Goal: Information Seeking & Learning: Learn about a topic

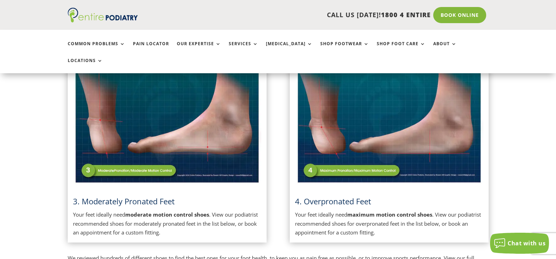
scroll to position [400, 0]
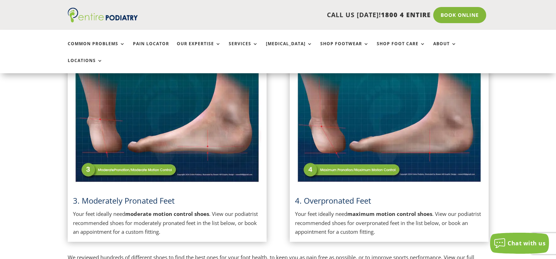
click at [116, 154] on img at bounding box center [167, 118] width 188 height 133
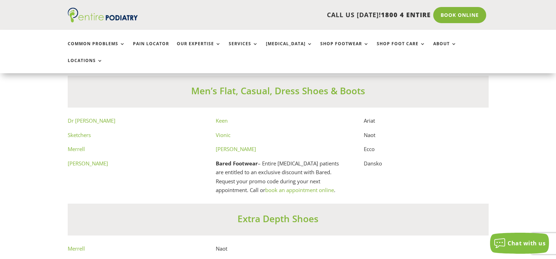
scroll to position [3832, 0]
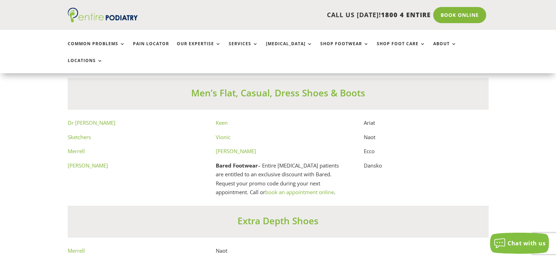
click at [78, 119] on link "Dr Comfort" at bounding box center [92, 122] width 48 height 7
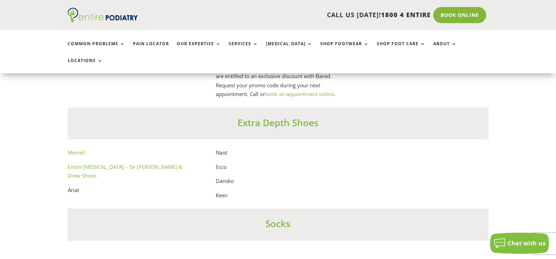
scroll to position [3825, 0]
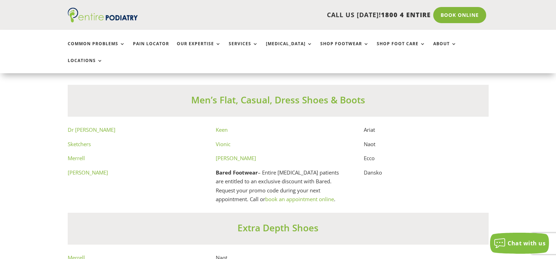
click at [224, 126] on link "Keen" at bounding box center [222, 129] width 12 height 7
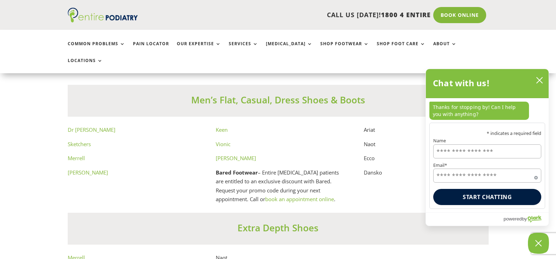
click at [223, 141] on link "Vionic" at bounding box center [223, 144] width 15 height 7
click at [220, 155] on link "Windsor Smith" at bounding box center [236, 158] width 40 height 7
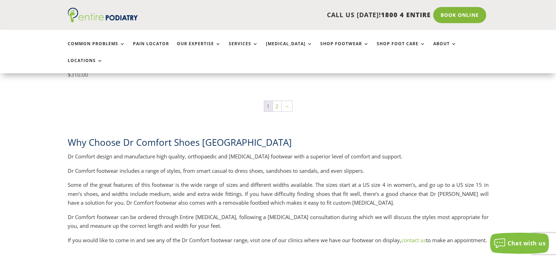
scroll to position [1221, 0]
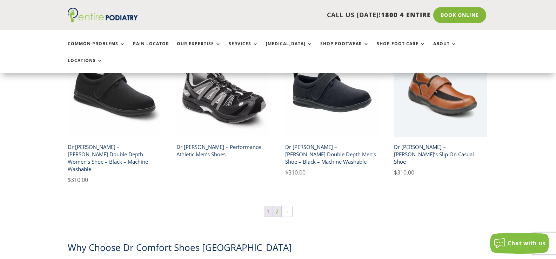
click at [277, 206] on link "2" at bounding box center [277, 211] width 8 height 11
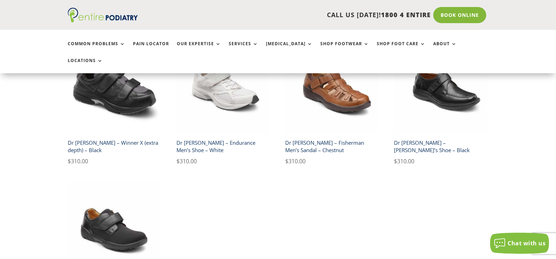
scroll to position [463, 0]
